Goal: Task Accomplishment & Management: Manage account settings

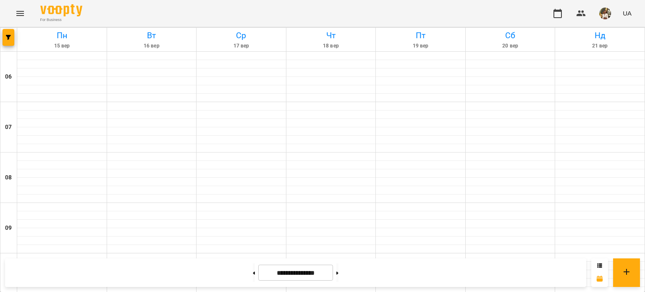
scroll to position [252, 0]
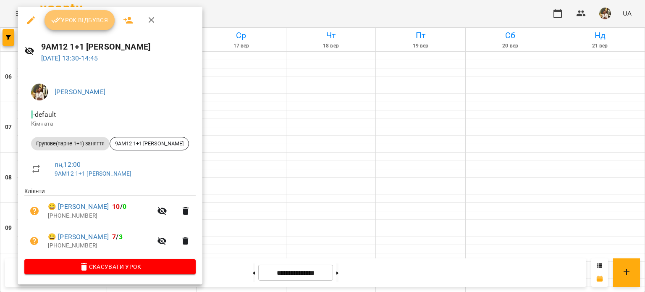
click at [74, 16] on span "Урок відбувся" at bounding box center [79, 20] width 57 height 10
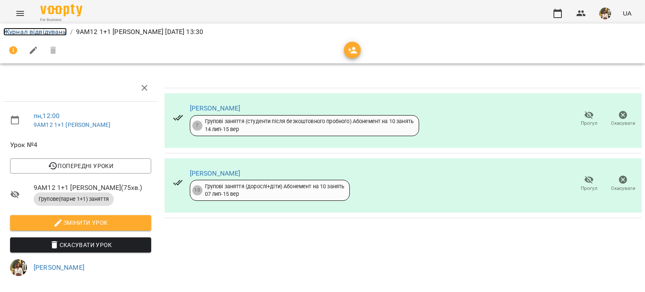
click at [49, 33] on link "Журнал відвідувань" at bounding box center [34, 32] width 63 height 8
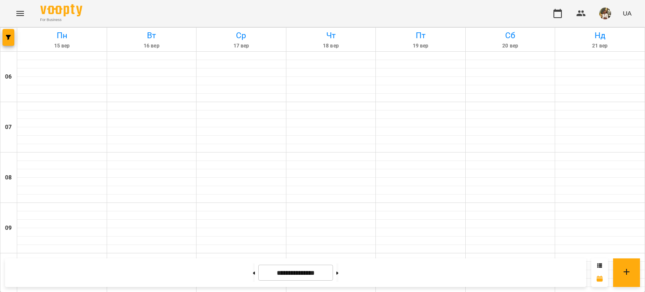
scroll to position [462, 0]
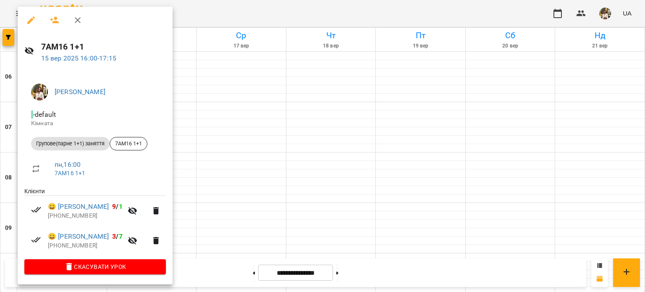
click at [277, 6] on div at bounding box center [322, 146] width 645 height 292
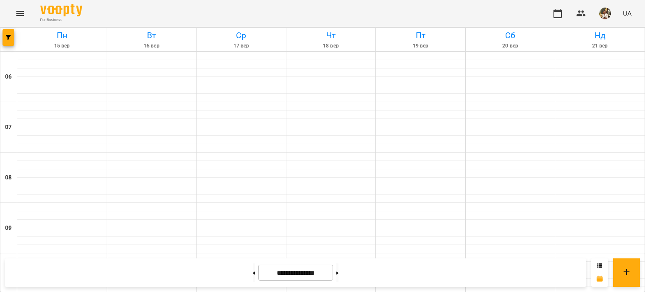
scroll to position [588, 0]
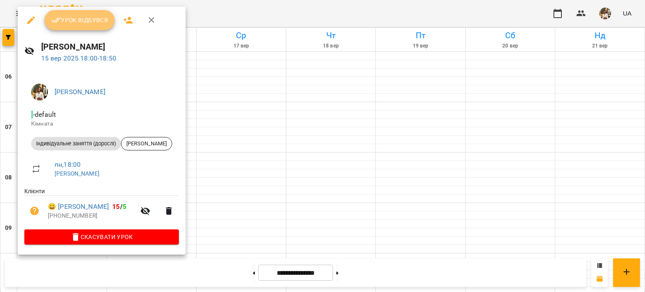
click at [66, 24] on span "Урок відбувся" at bounding box center [79, 20] width 57 height 10
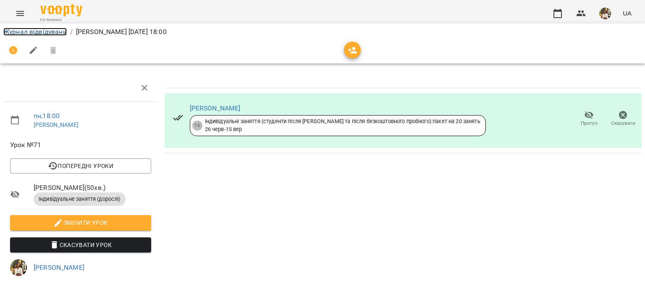
click at [29, 34] on link "Журнал відвідувань" at bounding box center [34, 32] width 63 height 8
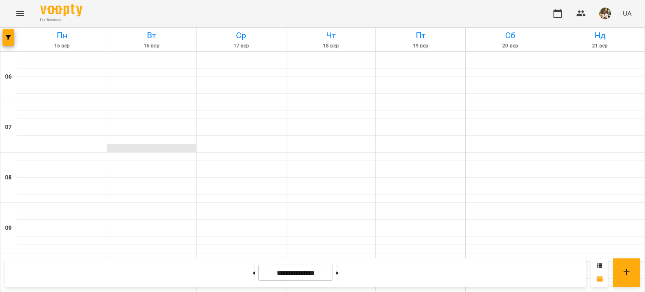
scroll to position [654, 0]
